Goal: Task Accomplishment & Management: Complete application form

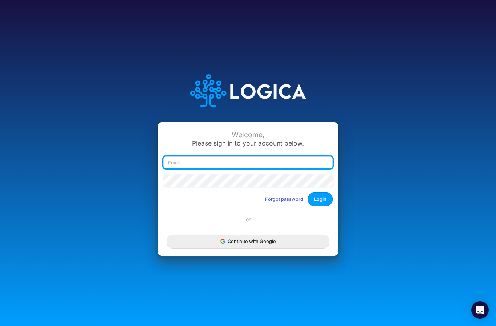
click at [214, 169] on input "email" at bounding box center [247, 162] width 169 height 12
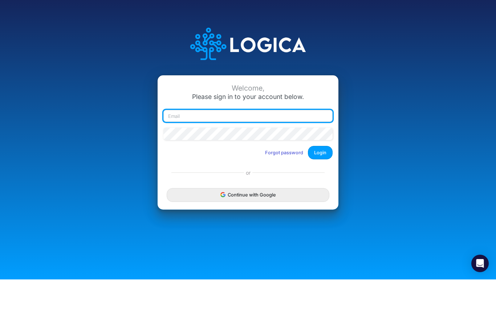
scroll to position [3, 0]
type input "[EMAIL_ADDRESS][DOMAIN_NAME]"
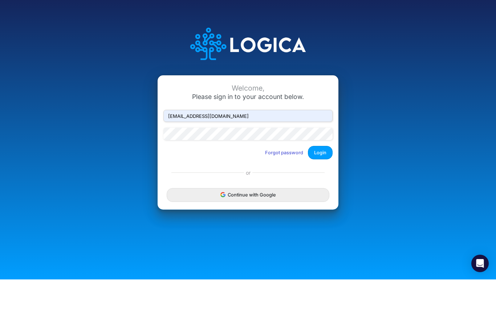
scroll to position [30, 0]
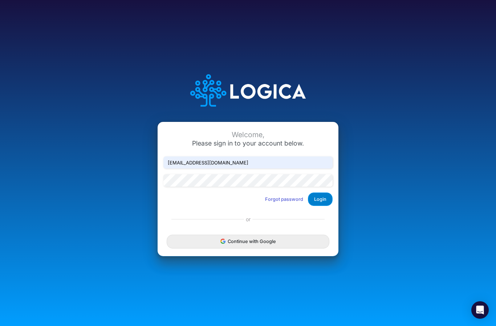
click at [321, 192] on button "Login" at bounding box center [320, 198] width 25 height 13
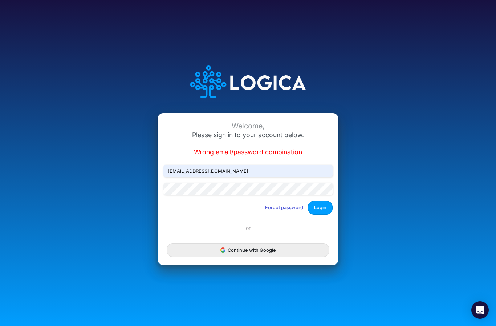
click at [392, 143] on div "Welcome, Please sign in to your account below. Wrong email/password combination…" at bounding box center [248, 162] width 331 height 224
click at [285, 201] on button "Forgot password" at bounding box center [284, 207] width 48 height 12
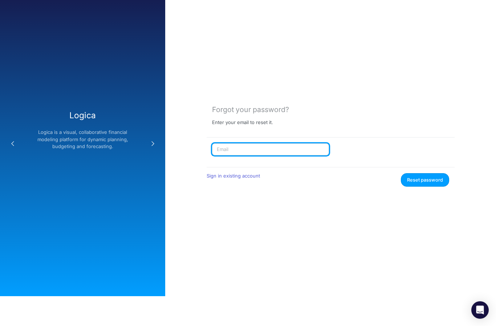
click at [251, 155] on input "text" at bounding box center [270, 149] width 117 height 12
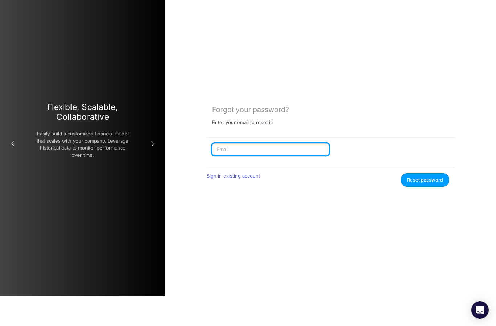
type input "[EMAIL_ADDRESS][DOMAIN_NAME]"
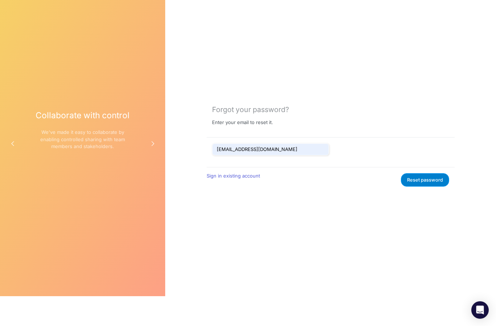
click at [430, 186] on button "Reset password" at bounding box center [425, 179] width 48 height 13
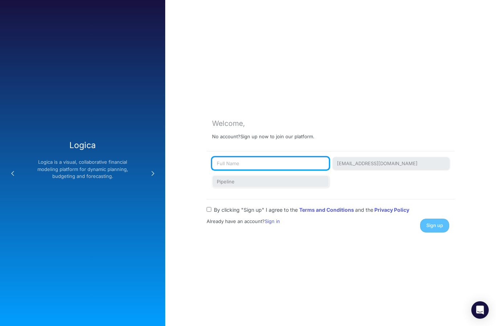
click at [286, 169] on input "text" at bounding box center [270, 163] width 117 height 12
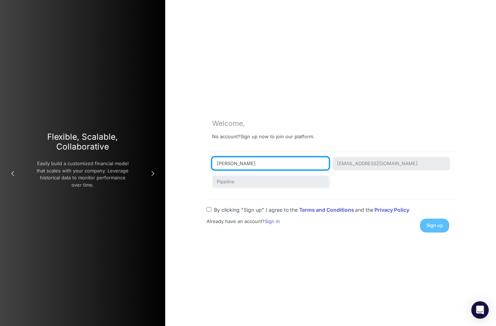
type input "[PERSON_NAME]"
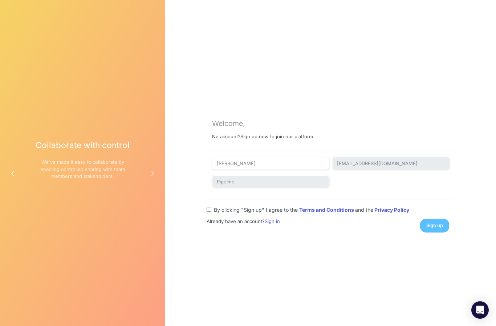
click at [211, 211] on input "By clicking "Sign up" I agree to the Terms and Conditions and the Privacy Policy" at bounding box center [209, 209] width 5 height 5
checkbox input "true"
click at [438, 228] on span "Sign up" at bounding box center [435, 224] width 17 height 5
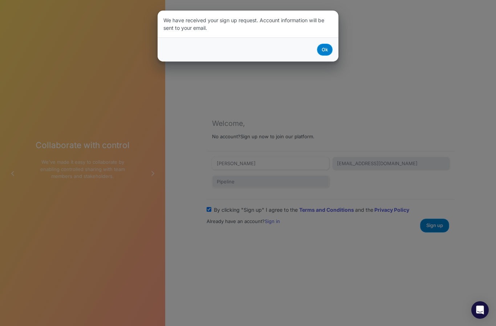
click at [328, 48] on button "Ok" at bounding box center [325, 50] width 16 height 12
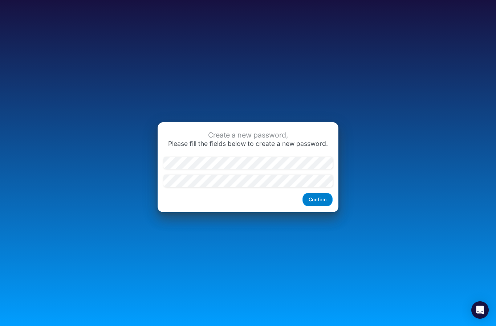
click at [322, 206] on button "Confirm" at bounding box center [318, 199] width 30 height 13
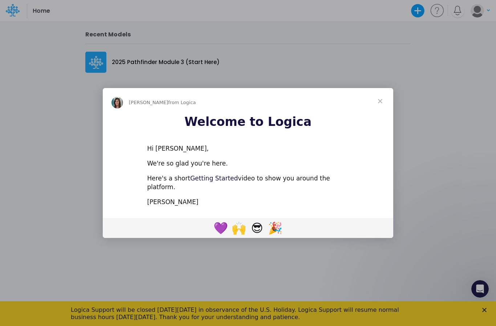
click at [210, 182] on link "Getting Started" at bounding box center [214, 177] width 48 height 7
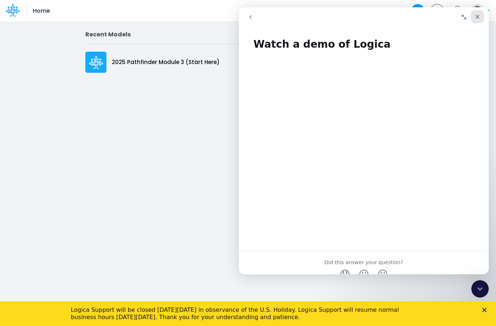
click at [480, 15] on icon "Close" at bounding box center [478, 17] width 6 height 6
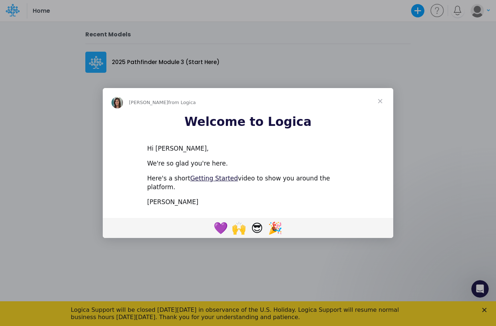
click at [383, 107] on span "Close" at bounding box center [380, 101] width 26 height 26
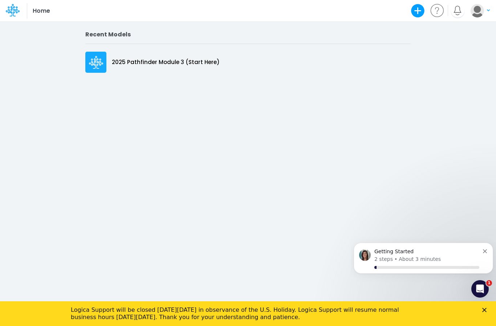
click at [486, 7] on button "button" at bounding box center [480, 11] width 20 height 14
click at [430, 50] on button "Log out" at bounding box center [447, 47] width 86 height 12
